Goal: Find contact information: Find contact information

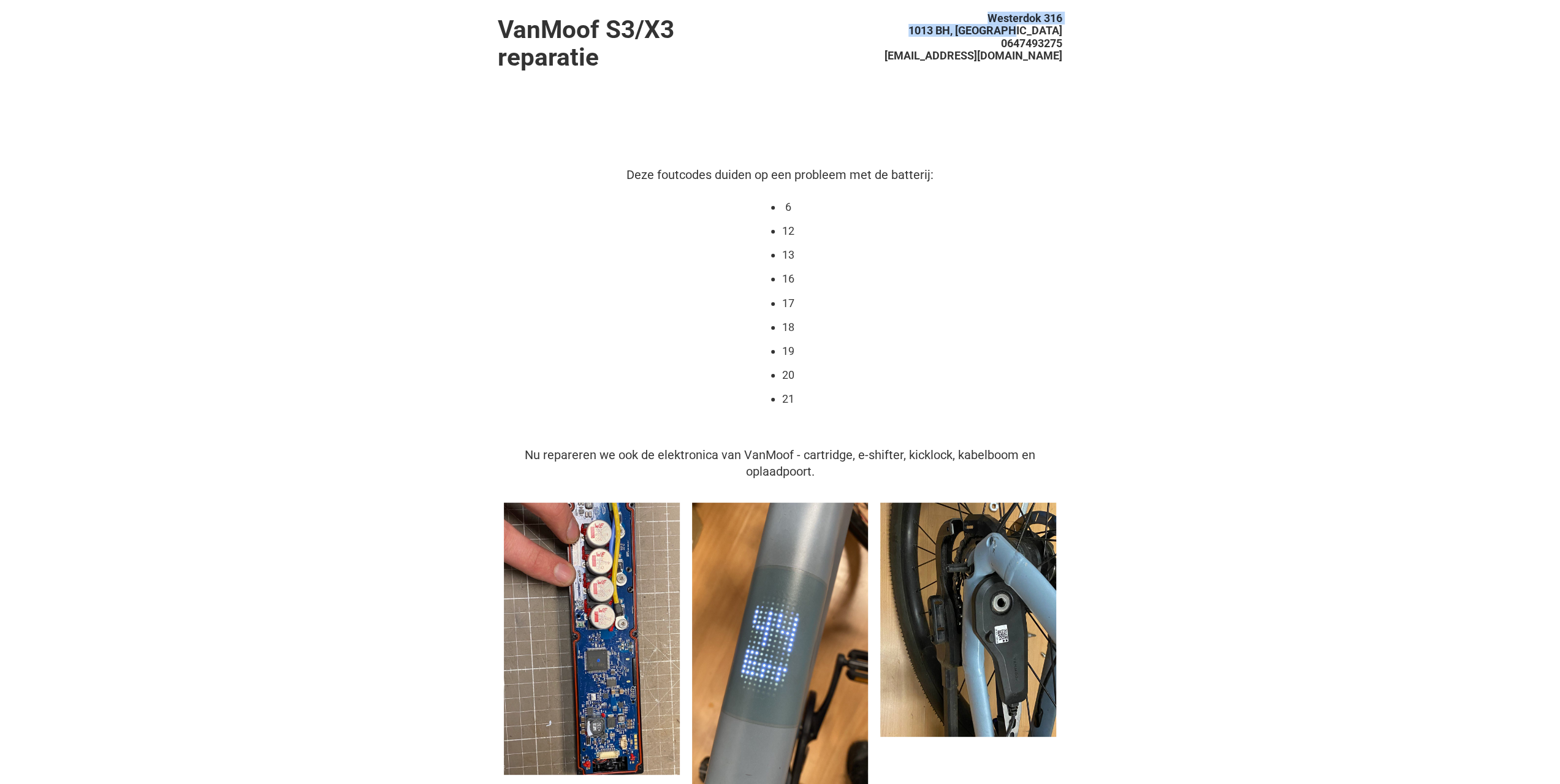
drag, startPoint x: 1063, startPoint y: 27, endPoint x: 983, endPoint y: 17, distance: 80.6
copy ul "Westerdok [STREET_ADDRESS]"
drag, startPoint x: 1070, startPoint y: 47, endPoint x: 994, endPoint y: 45, distance: 76.0
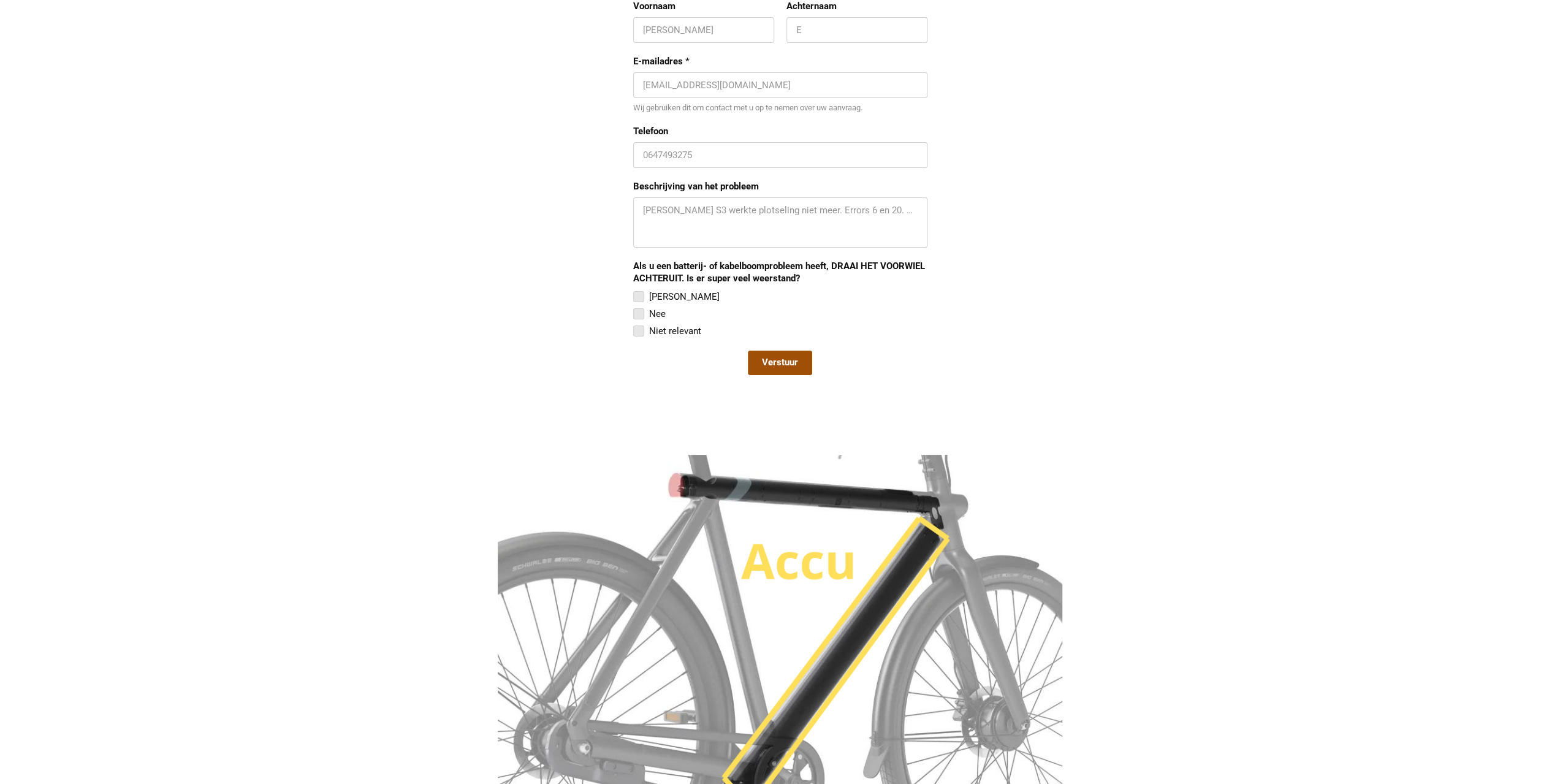
scroll to position [1087, 0]
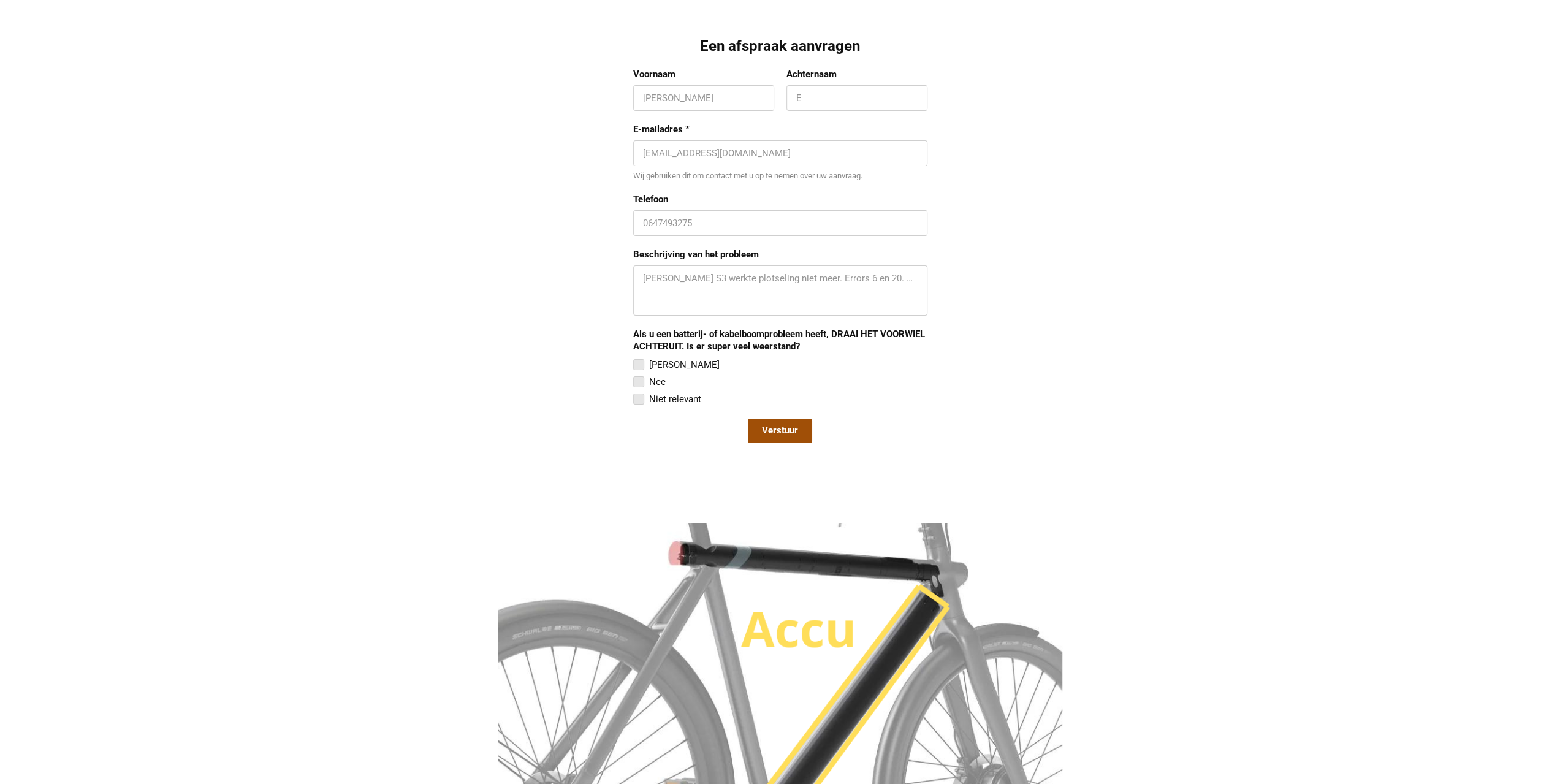
click at [1148, 342] on div "VanMoof S3/X3 reparatie [STREET_ADDRESS][GEOGRAPHIC_DATA] [EMAIL_ADDRESS][DOMAI…" at bounding box center [780, 371] width 1560 height 2916
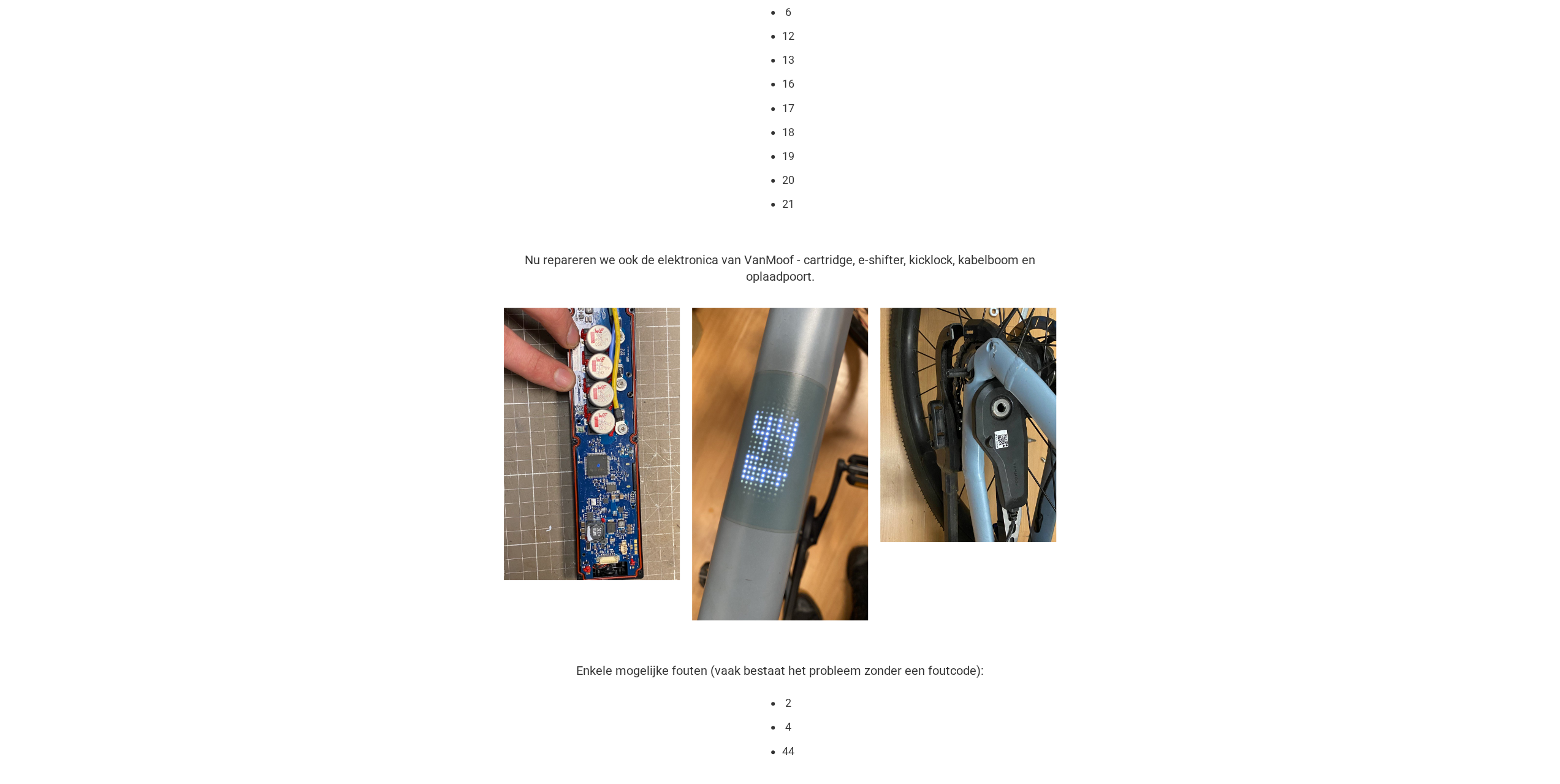
scroll to position [0, 0]
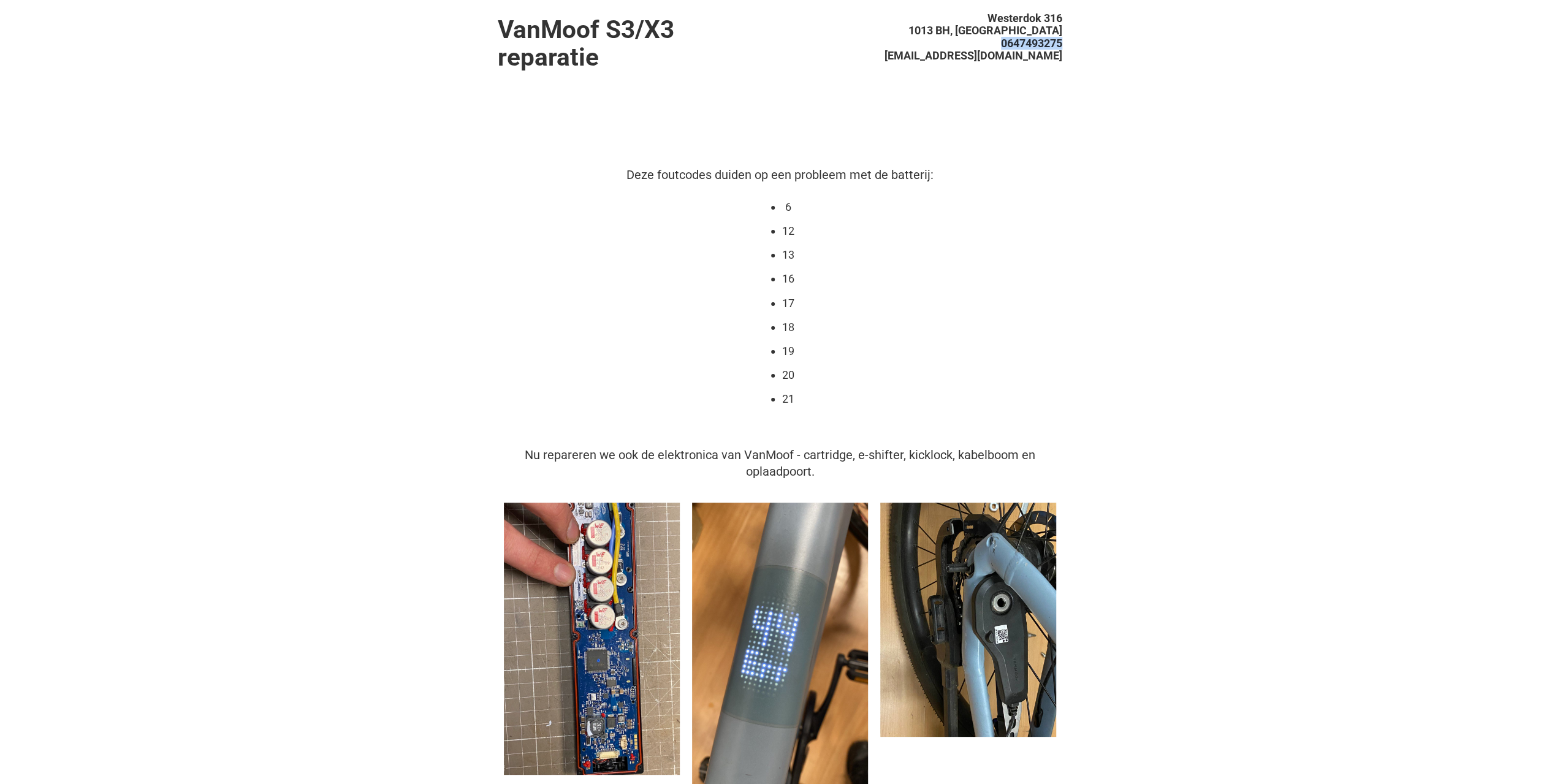
drag, startPoint x: 1000, startPoint y: 43, endPoint x: 1063, endPoint y: 44, distance: 63.0
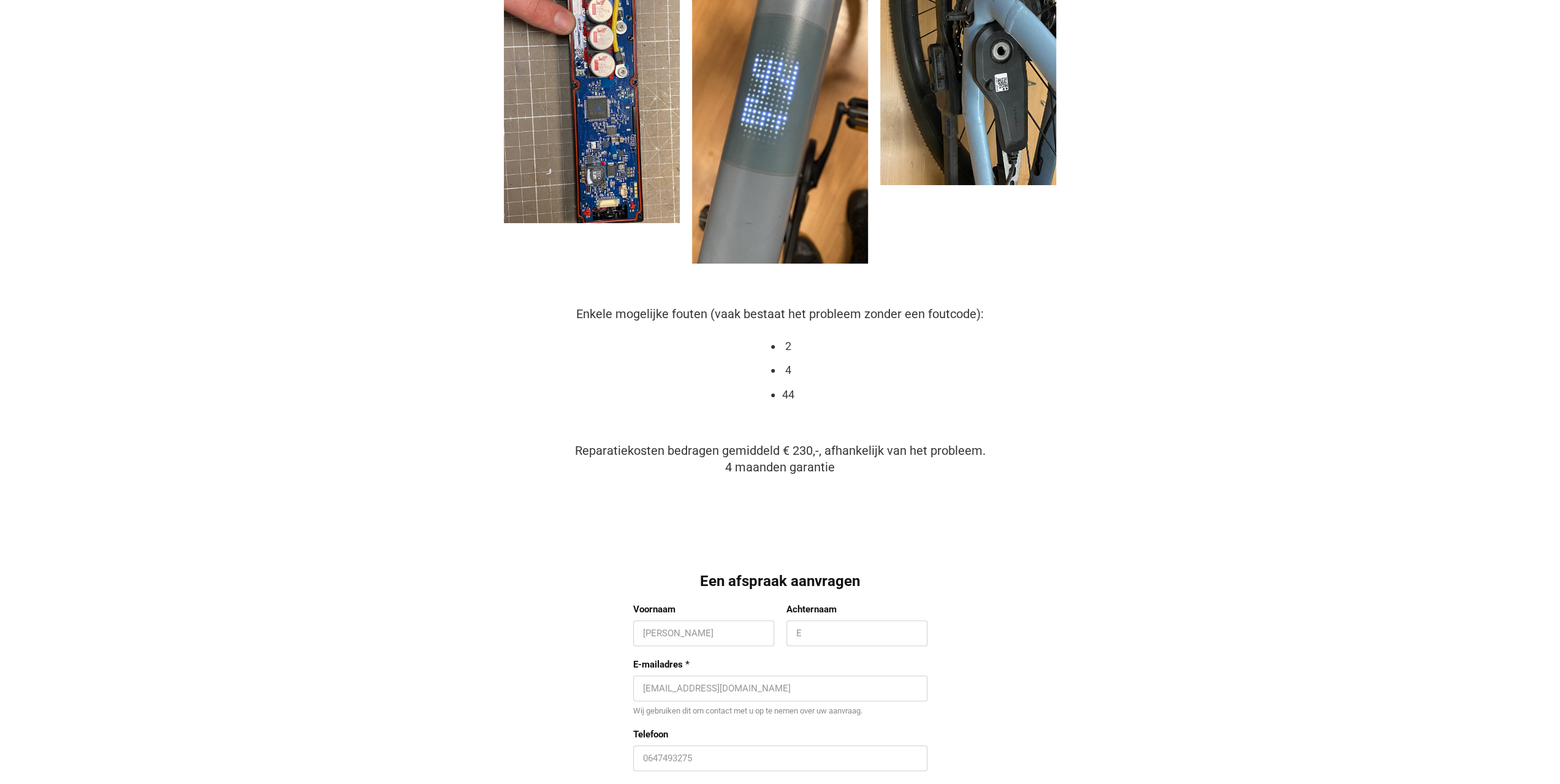
copy span "0647493275"
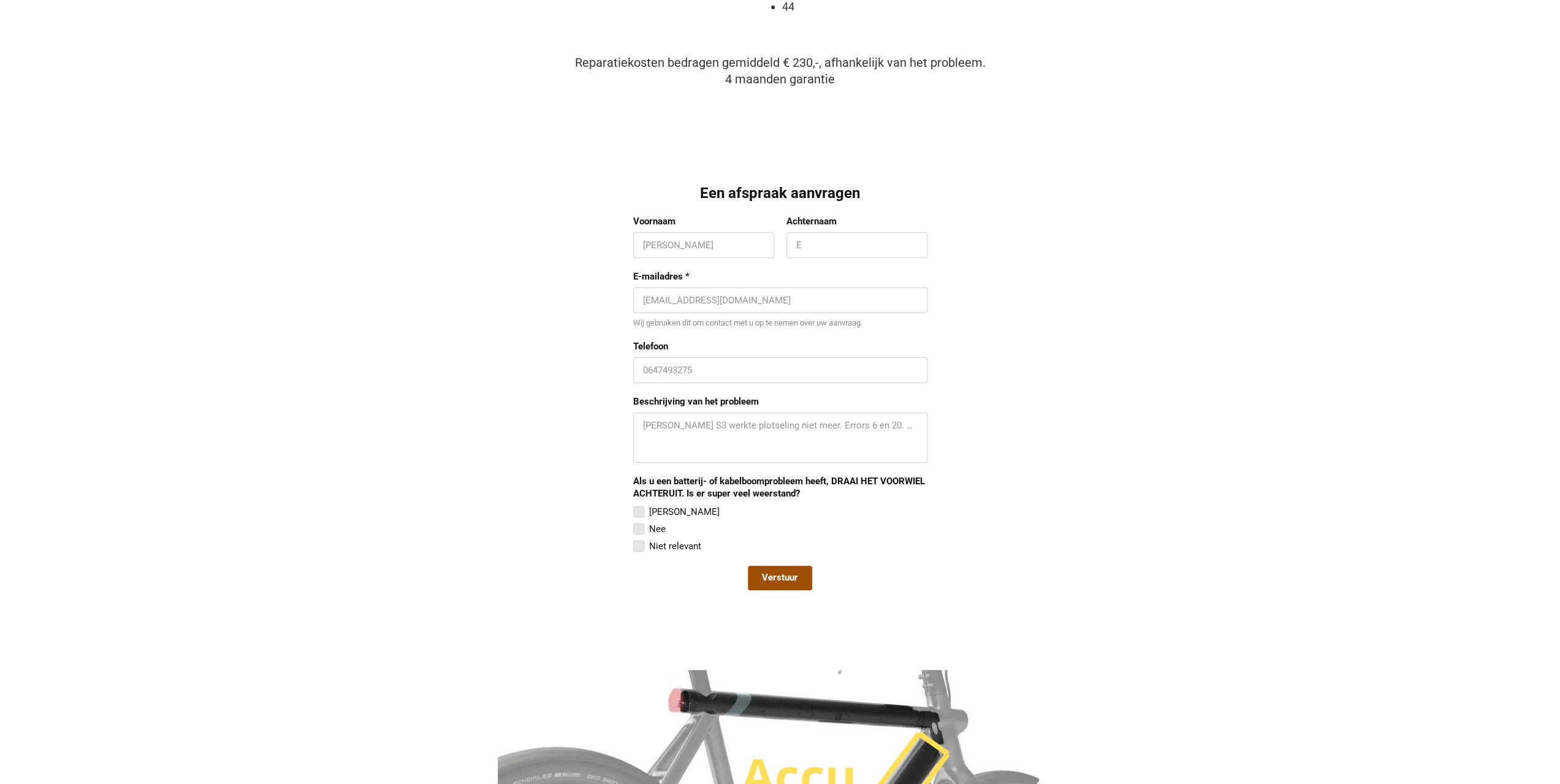
scroll to position [981, 0]
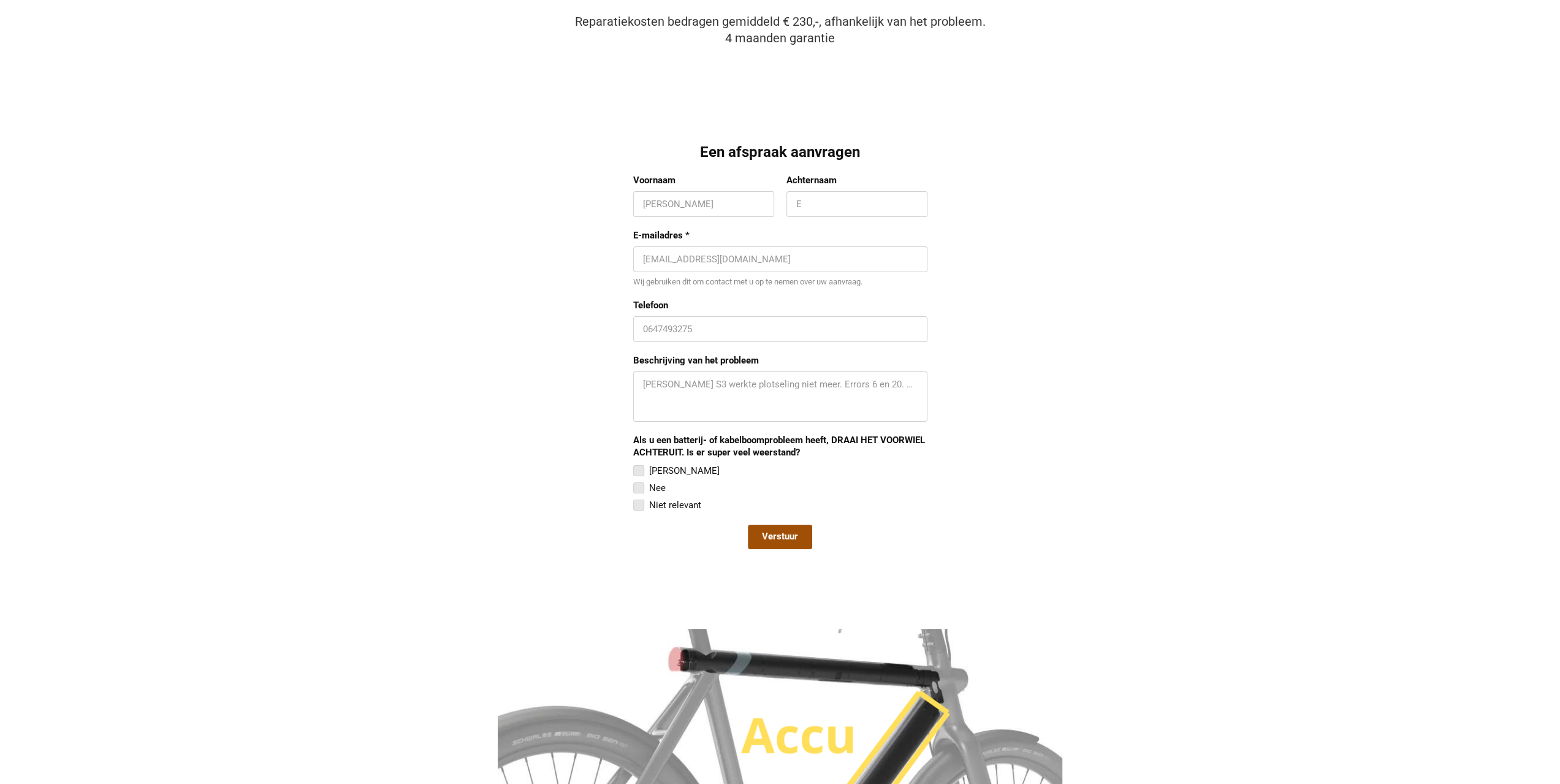
click at [1460, 3] on div "VanMoof S3/X3 reparatie [STREET_ADDRESS][GEOGRAPHIC_DATA] [EMAIL_ADDRESS][DOMAI…" at bounding box center [780, 477] width 1560 height 2916
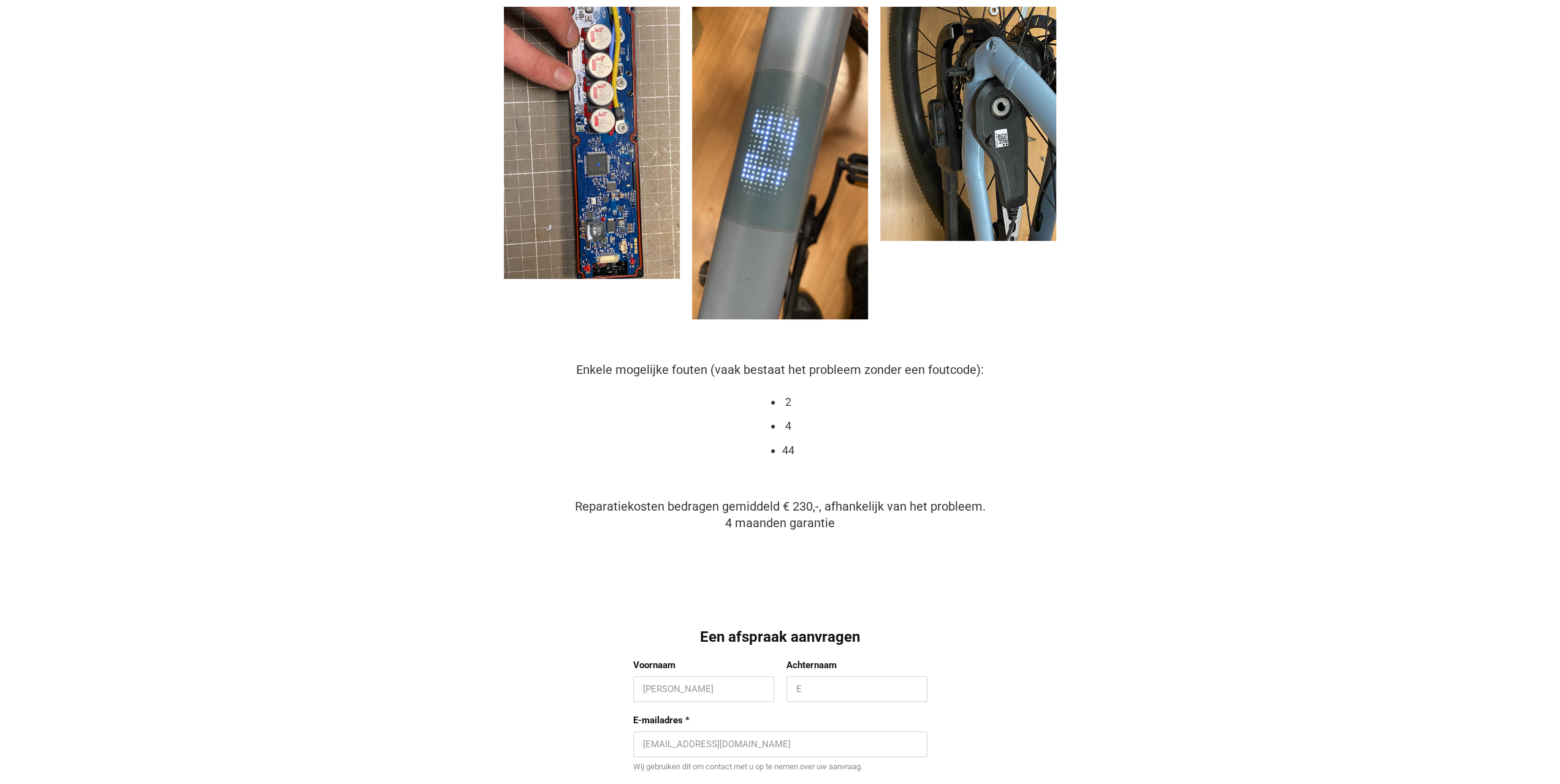
scroll to position [552, 0]
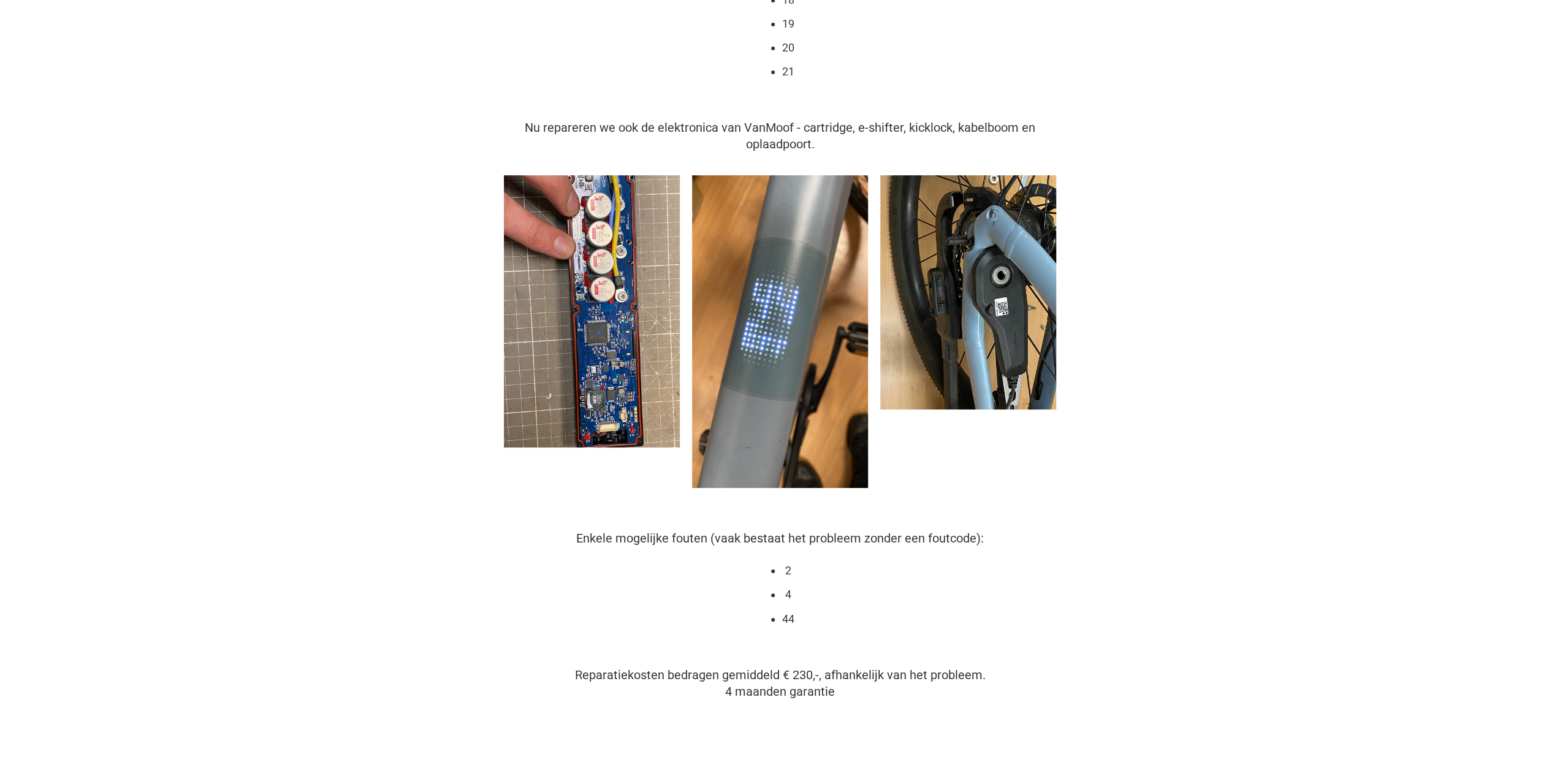
scroll to position [306, 0]
